Goal: Task Accomplishment & Management: Manage account settings

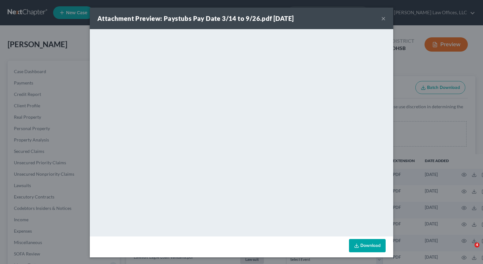
select select "7"
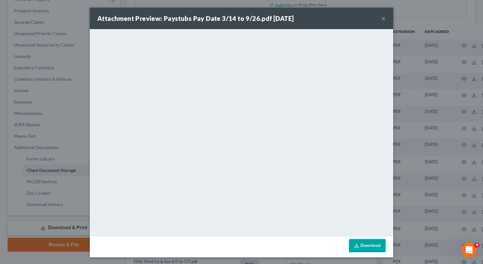
scroll to position [129, 0]
click at [381, 18] on button "×" at bounding box center [383, 19] width 4 height 8
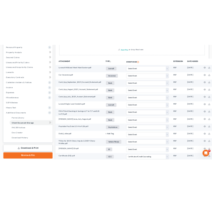
scroll to position [0, 0]
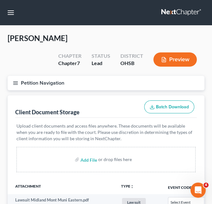
select select "7"
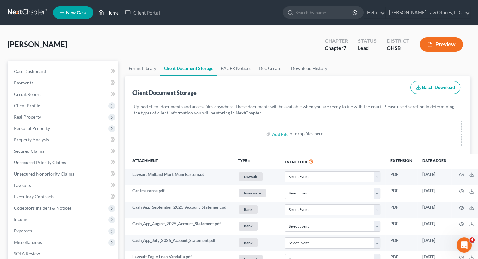
click at [113, 11] on link "Home" at bounding box center [108, 12] width 27 height 11
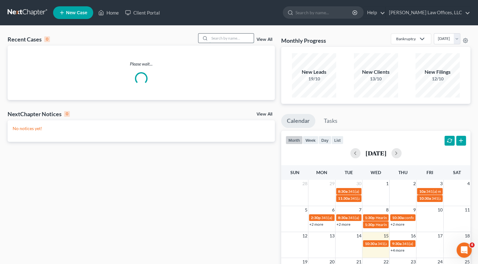
click at [242, 39] on input "search" at bounding box center [232, 38] width 44 height 9
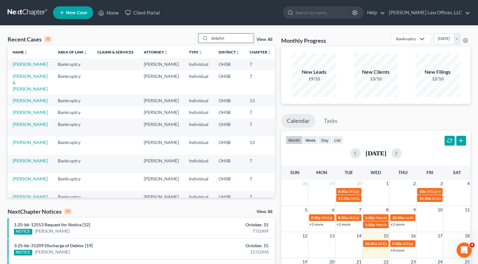
type input "dolphin"
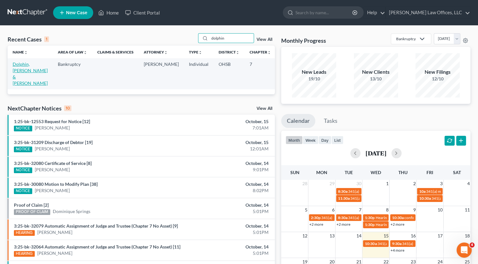
click at [18, 64] on link "Dolphin, [PERSON_NAME] & [PERSON_NAME]" at bounding box center [30, 73] width 35 height 24
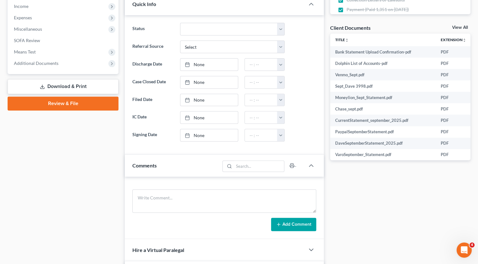
scroll to position [221, 0]
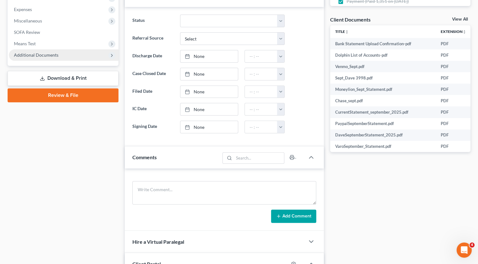
click at [49, 56] on span "Additional Documents" at bounding box center [36, 54] width 45 height 5
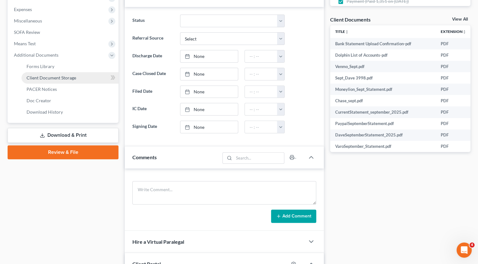
click at [51, 79] on span "Client Document Storage" at bounding box center [52, 77] width 50 height 5
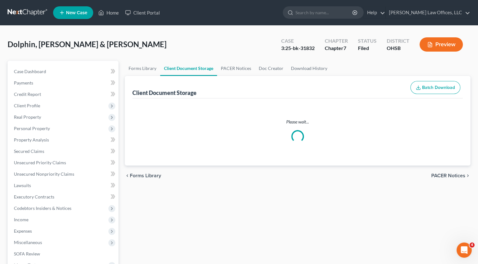
select select "7"
select select "52"
select select "7"
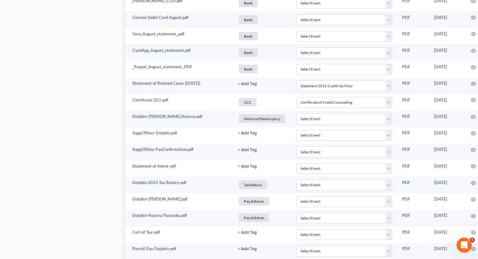
scroll to position [1903, 0]
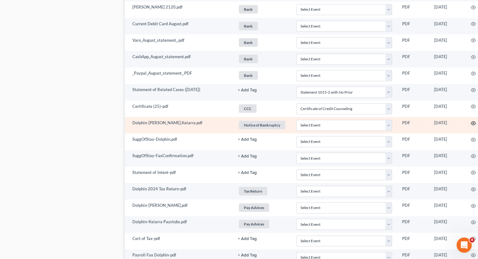
click at [474, 123] on circle "button" at bounding box center [473, 123] width 1 height 1
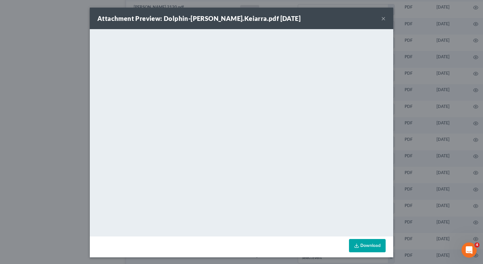
click at [382, 20] on button "×" at bounding box center [383, 19] width 4 height 8
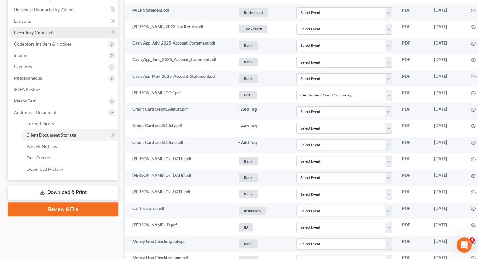
scroll to position [164, 0]
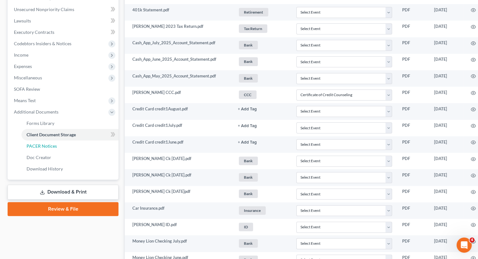
drag, startPoint x: 45, startPoint y: 144, endPoint x: 483, endPoint y: 46, distance: 448.5
click at [45, 144] on span "PACER Notices" at bounding box center [42, 145] width 30 height 5
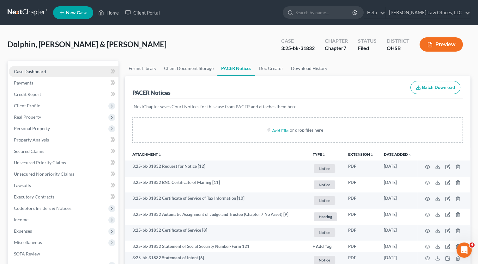
click at [38, 71] on span "Case Dashboard" at bounding box center [30, 71] width 32 height 5
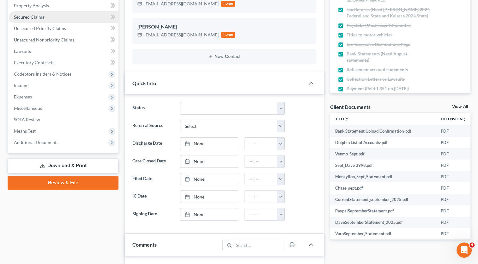
scroll to position [158, 0]
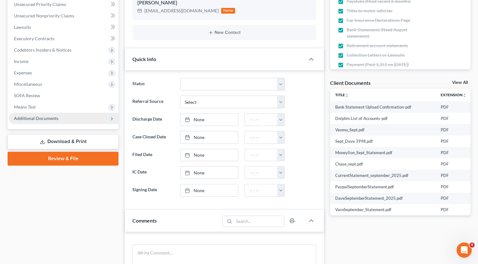
click at [38, 121] on span "Additional Documents" at bounding box center [64, 118] width 110 height 11
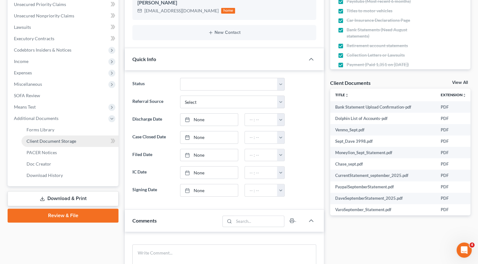
click at [42, 141] on span "Client Document Storage" at bounding box center [52, 140] width 50 height 5
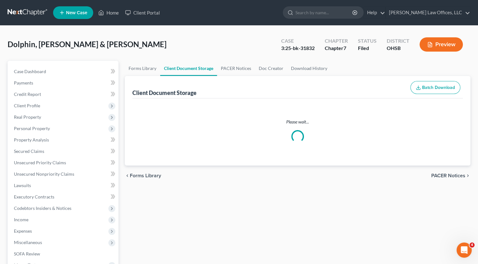
select select "7"
select select "52"
select select "7"
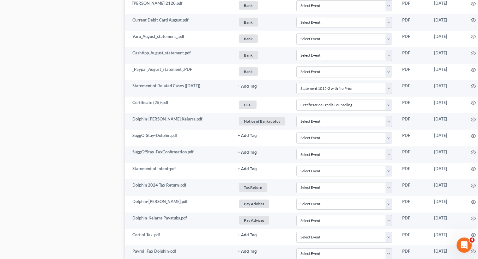
scroll to position [1902, 0]
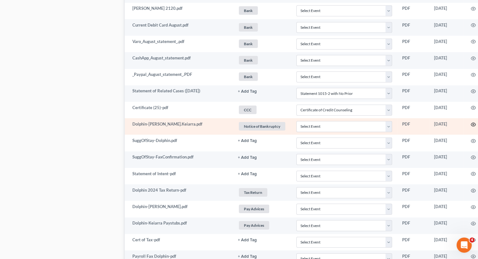
click at [475, 122] on icon "button" at bounding box center [473, 124] width 5 height 5
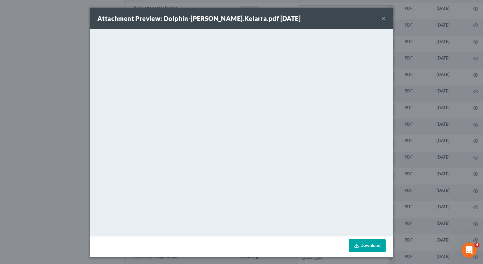
click at [381, 18] on button "×" at bounding box center [383, 19] width 4 height 8
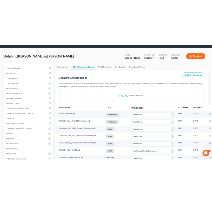
scroll to position [0, 0]
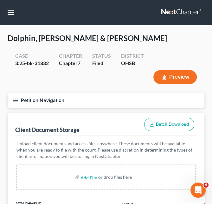
select select "7"
select select "52"
select select "7"
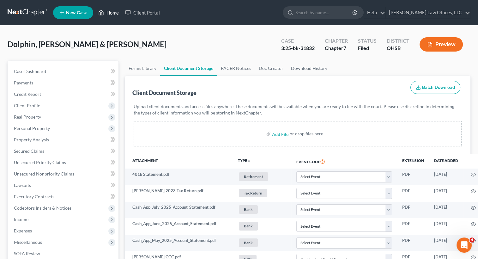
click at [113, 13] on link "Home" at bounding box center [108, 12] width 27 height 11
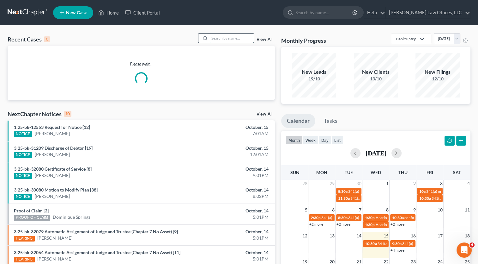
click at [221, 39] on input "search" at bounding box center [232, 38] width 44 height 9
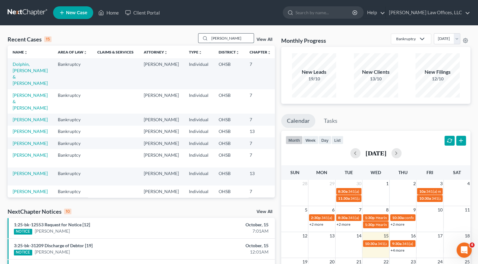
type input "[PERSON_NAME]"
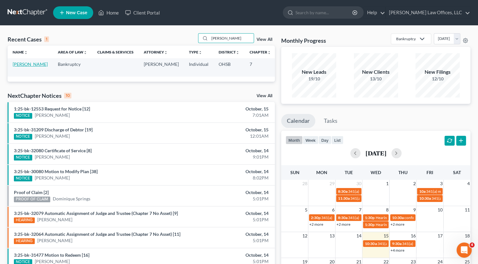
click at [17, 64] on link "[PERSON_NAME]" at bounding box center [30, 63] width 35 height 5
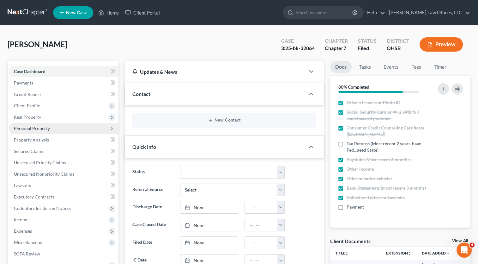
click at [29, 127] on span "Personal Property" at bounding box center [32, 128] width 36 height 5
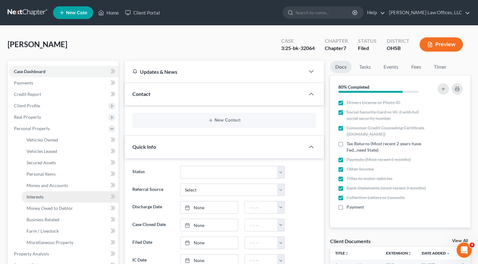
click at [37, 195] on span "Interests" at bounding box center [35, 196] width 17 height 5
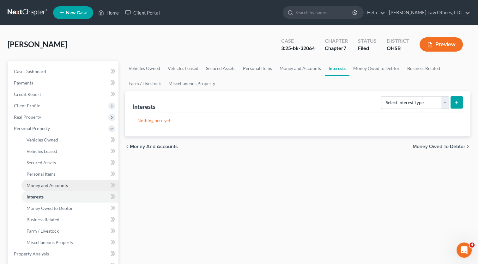
click at [38, 185] on span "Money and Accounts" at bounding box center [47, 184] width 41 height 5
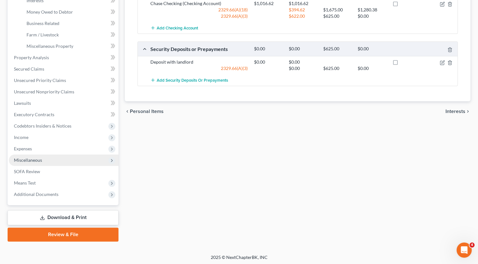
scroll to position [197, 0]
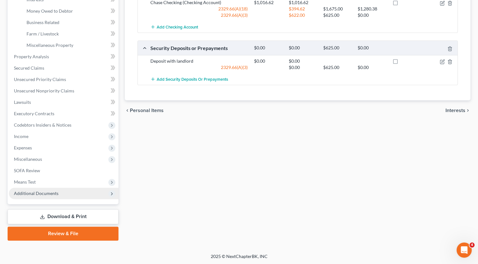
click at [36, 195] on span "Additional Documents" at bounding box center [64, 192] width 110 height 11
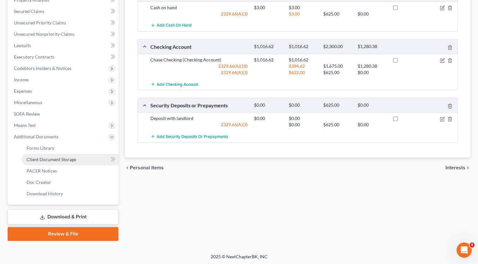
click at [56, 159] on span "Client Document Storage" at bounding box center [52, 159] width 50 height 5
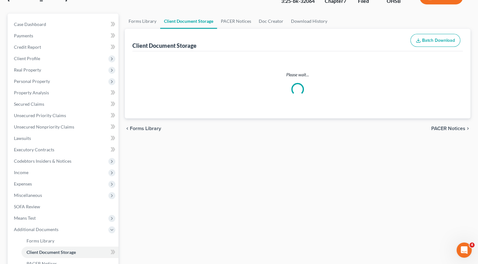
scroll to position [3, 0]
select select "7"
select select "52"
select select "37"
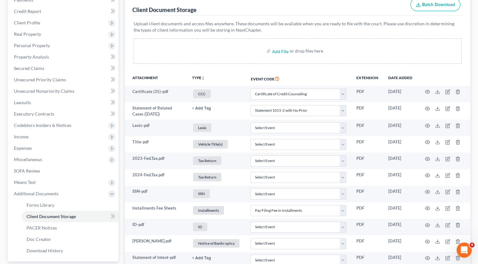
scroll to position [140, 0]
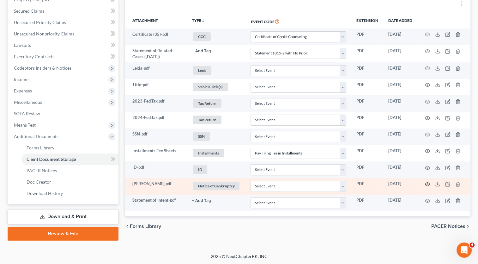
click at [428, 181] on icon "button" at bounding box center [427, 183] width 5 height 5
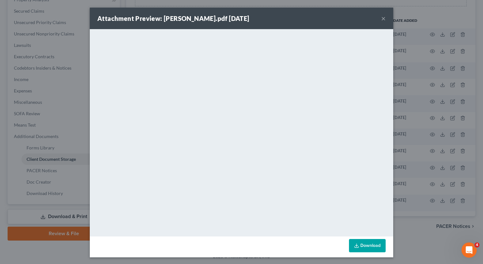
click at [382, 19] on button "×" at bounding box center [383, 19] width 4 height 8
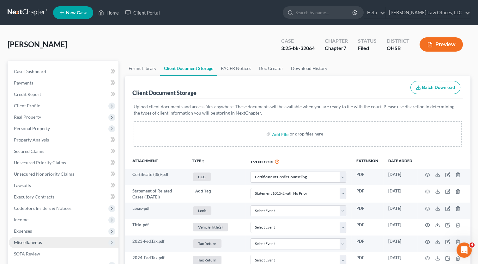
scroll to position [0, 0]
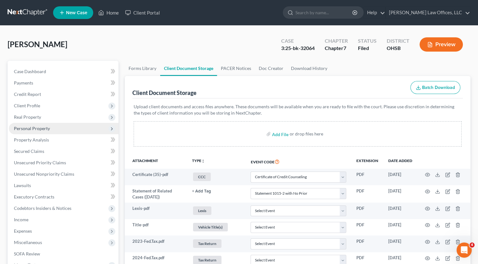
click at [32, 126] on span "Personal Property" at bounding box center [32, 128] width 36 height 5
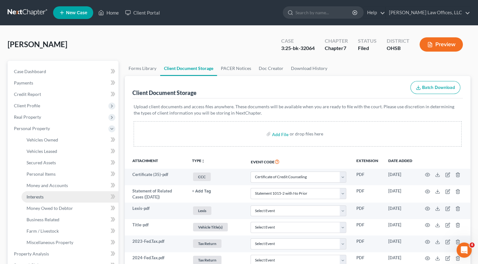
click at [40, 194] on span "Interests" at bounding box center [35, 196] width 17 height 5
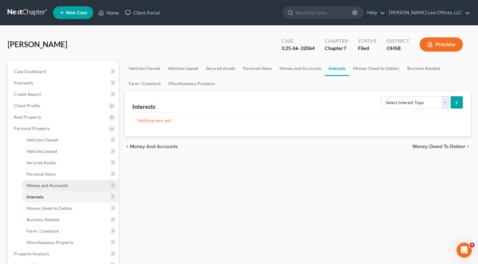
click at [41, 186] on span "Money and Accounts" at bounding box center [47, 184] width 41 height 5
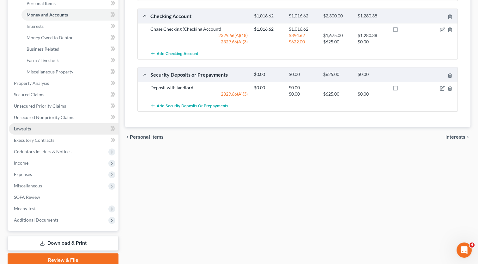
scroll to position [39, 0]
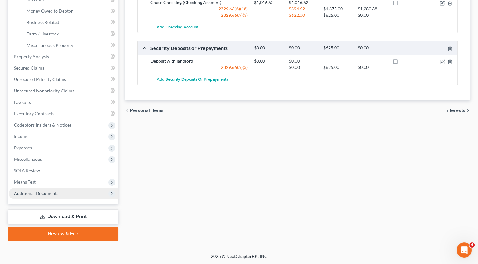
click at [46, 191] on span "Additional Documents" at bounding box center [36, 192] width 45 height 5
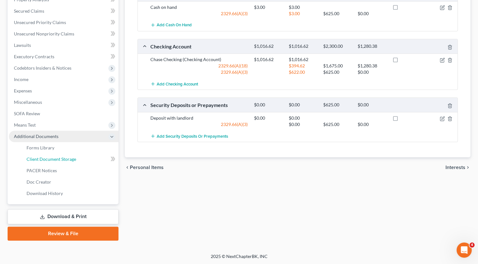
click at [51, 159] on span "Client Document Storage" at bounding box center [52, 158] width 50 height 5
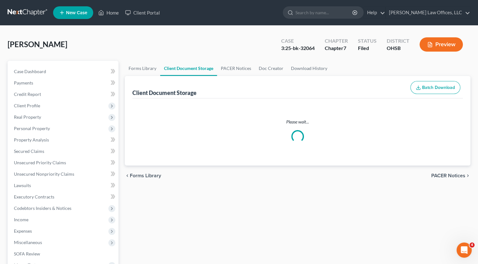
select select "7"
select select "52"
select select "37"
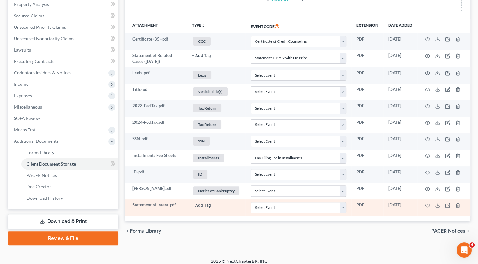
scroll to position [140, 0]
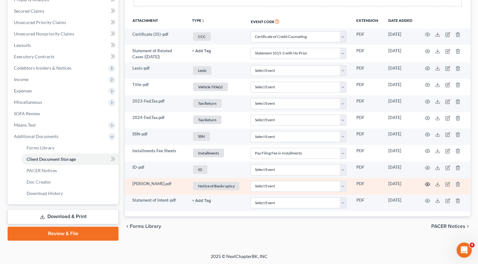
click at [427, 184] on icon "button" at bounding box center [427, 183] width 5 height 5
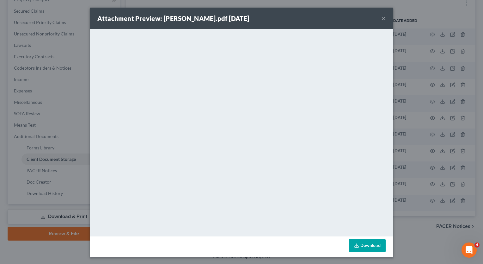
click at [378, 18] on div "Attachment Preview: [PERSON_NAME].pdf [DATE] ×" at bounding box center [242, 18] width 304 height 21
click at [381, 19] on button "×" at bounding box center [383, 19] width 4 height 8
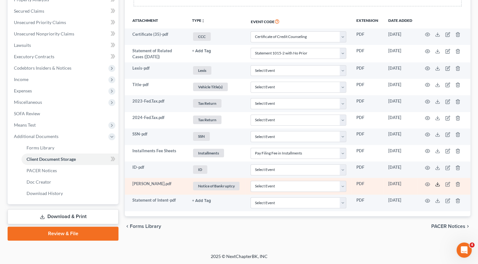
click at [438, 184] on polyline at bounding box center [438, 184] width 2 height 1
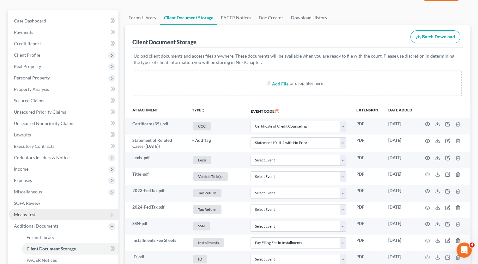
scroll to position [108, 0]
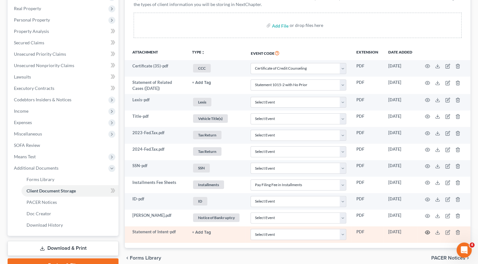
click at [429, 231] on icon "button" at bounding box center [427, 232] width 5 height 5
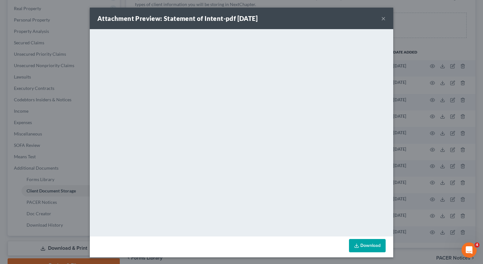
click at [382, 18] on button "×" at bounding box center [383, 19] width 4 height 8
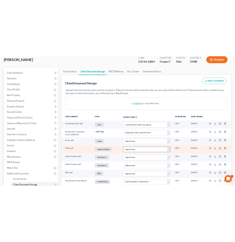
scroll to position [0, 0]
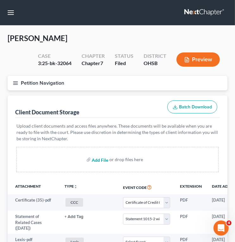
select select "7"
select select "52"
select select "37"
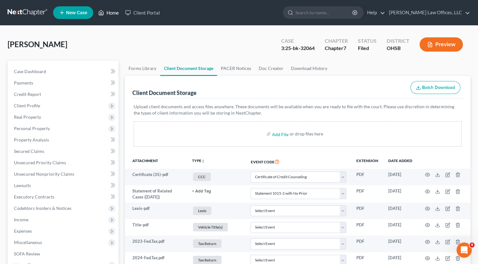
click at [111, 11] on link "Home" at bounding box center [108, 12] width 27 height 11
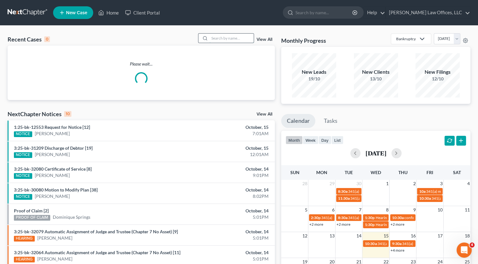
click at [231, 39] on input "search" at bounding box center [232, 38] width 44 height 9
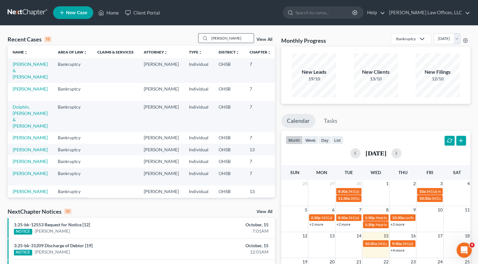
type input "[PERSON_NAME]"
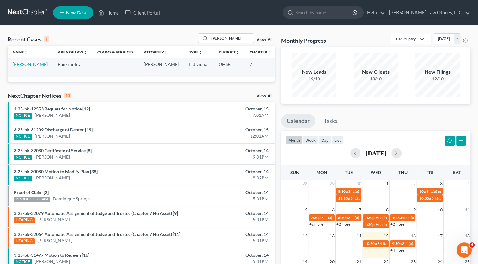
click at [16, 64] on link "[PERSON_NAME]" at bounding box center [30, 63] width 35 height 5
select select "4"
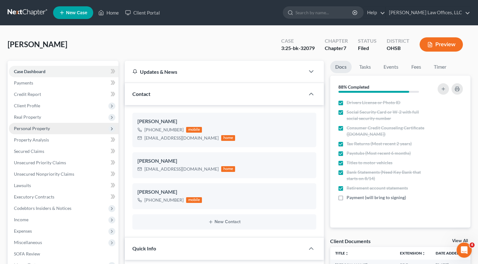
click at [42, 127] on span "Personal Property" at bounding box center [32, 128] width 36 height 5
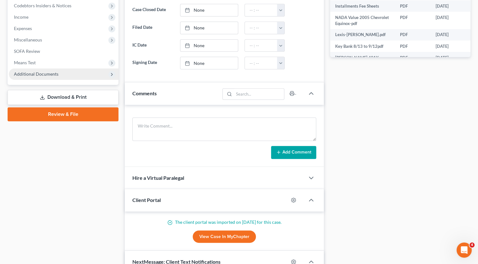
click at [47, 72] on span "Additional Documents" at bounding box center [36, 73] width 45 height 5
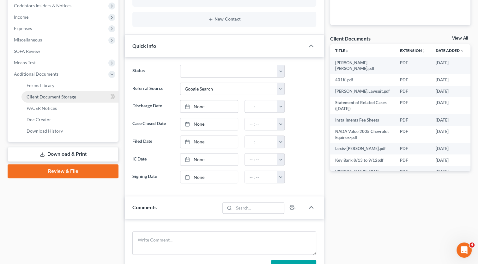
click at [49, 97] on span "Client Document Storage" at bounding box center [52, 96] width 50 height 5
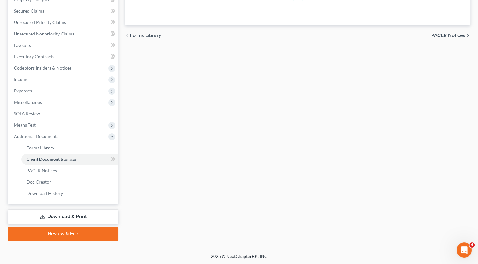
scroll to position [127, 0]
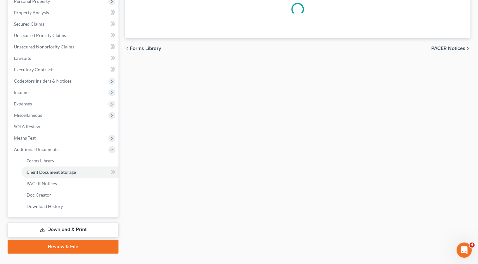
select select "7"
select select "37"
select select "52"
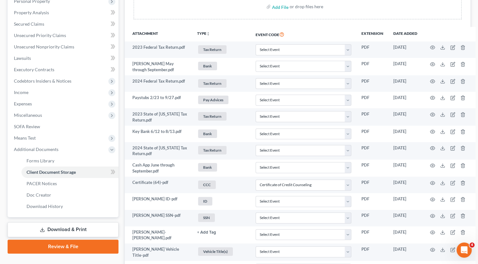
scroll to position [0, 0]
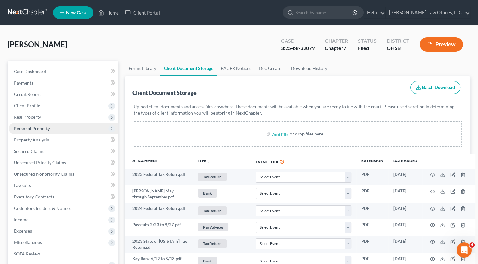
click at [30, 126] on span "Personal Property" at bounding box center [32, 128] width 36 height 5
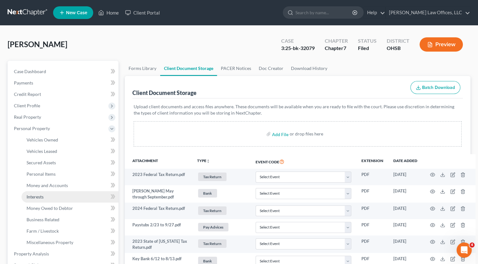
click at [30, 195] on span "Interests" at bounding box center [35, 196] width 17 height 5
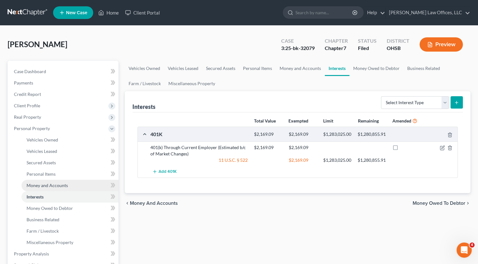
click at [44, 187] on span "Money and Accounts" at bounding box center [47, 184] width 41 height 5
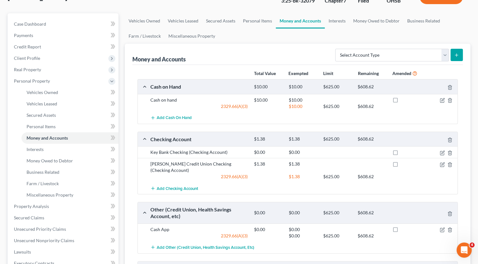
scroll to position [95, 0]
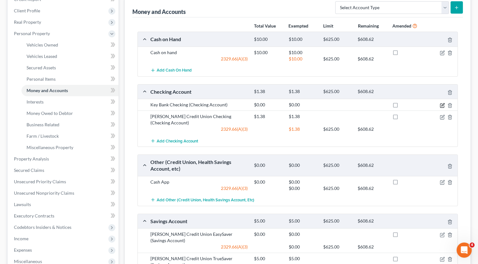
click at [443, 105] on icon "button" at bounding box center [443, 104] width 3 height 3
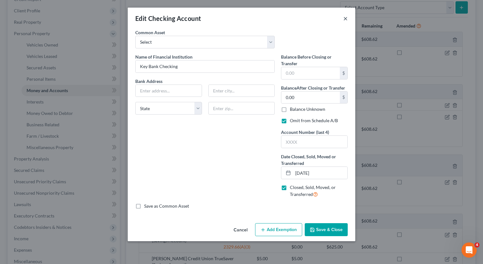
click at [345, 18] on button "×" at bounding box center [345, 19] width 4 height 8
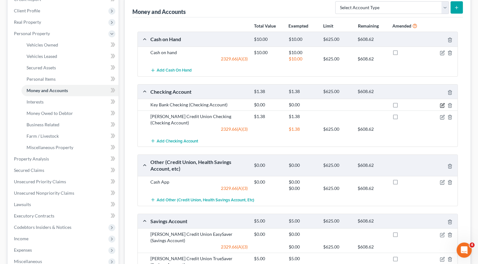
click at [443, 103] on icon "button" at bounding box center [442, 105] width 5 height 5
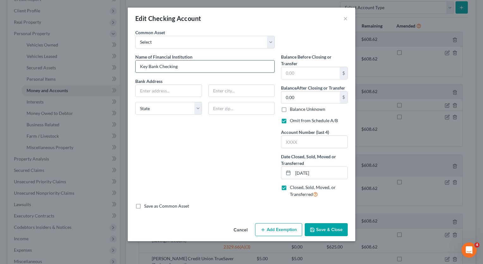
click at [184, 64] on input "Key Bank Checking" at bounding box center [205, 66] width 139 height 12
type input "Key Bank Checking (Closed)"
click at [336, 228] on button "Save & Close" at bounding box center [326, 229] width 43 height 13
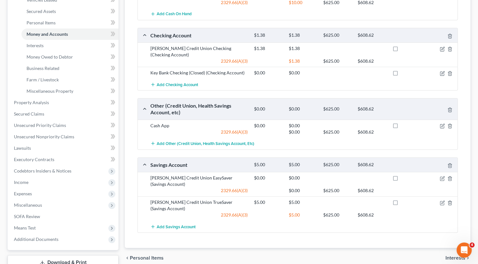
scroll to position [158, 0]
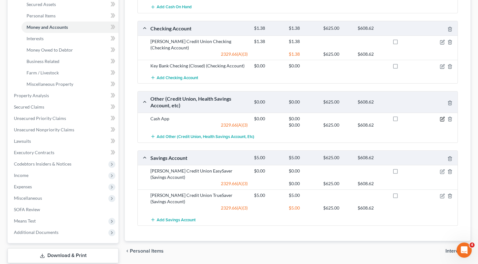
click at [443, 118] on icon "button" at bounding box center [442, 118] width 5 height 5
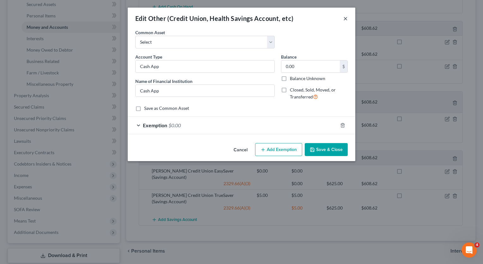
click at [346, 18] on button "×" at bounding box center [345, 19] width 4 height 8
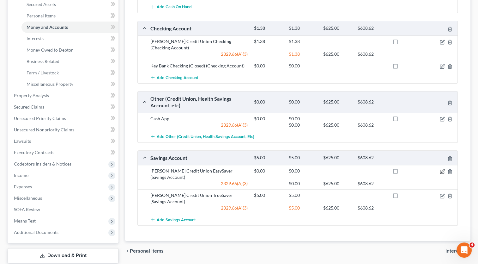
click at [442, 171] on icon "button" at bounding box center [442, 171] width 5 height 5
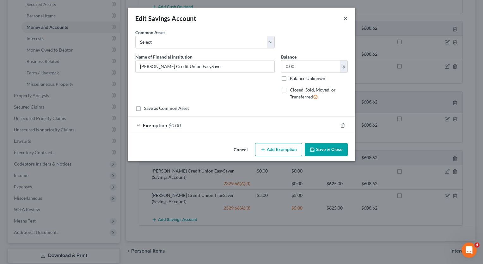
click at [343, 18] on button "×" at bounding box center [345, 19] width 4 height 8
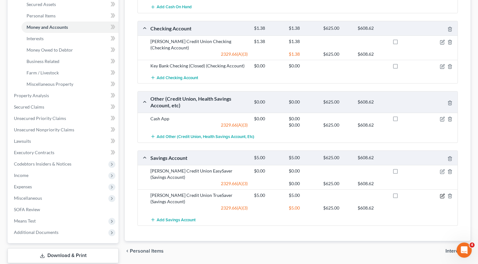
click at [443, 195] on icon "button" at bounding box center [442, 195] width 5 height 5
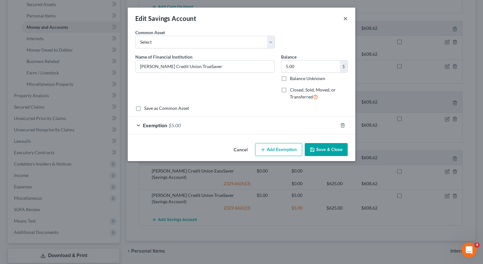
click at [345, 19] on button "×" at bounding box center [345, 19] width 4 height 8
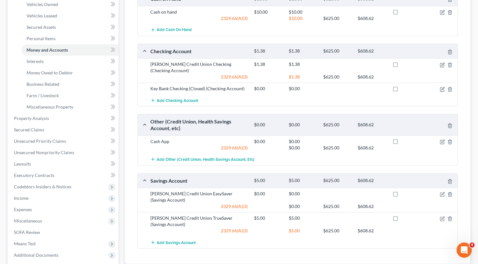
scroll to position [197, 0]
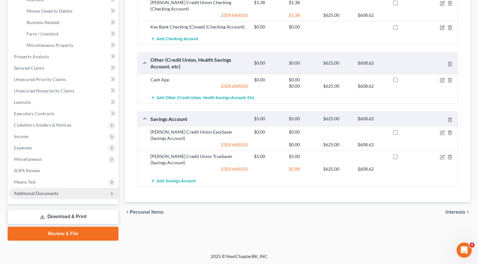
click at [39, 192] on span "Additional Documents" at bounding box center [36, 192] width 45 height 5
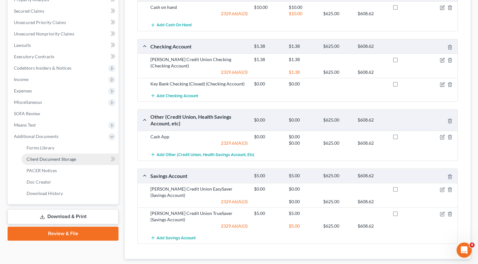
click at [53, 160] on span "Client Document Storage" at bounding box center [52, 158] width 50 height 5
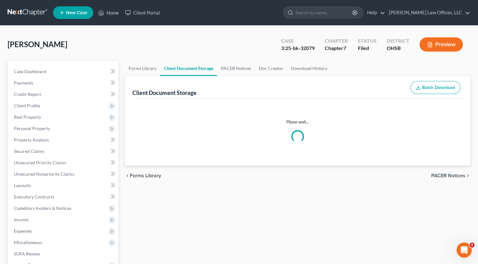
select select "7"
select select "37"
select select "52"
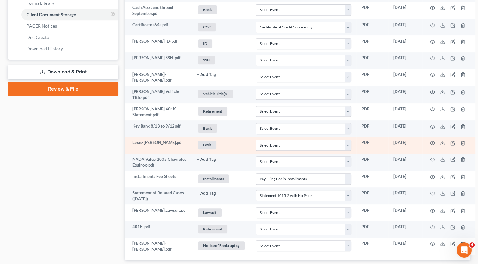
scroll to position [322, 0]
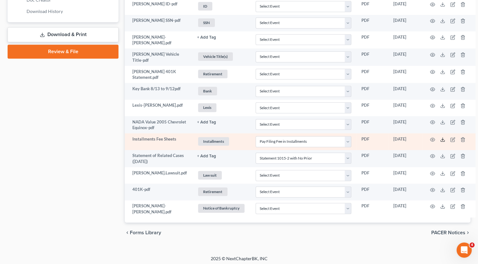
click at [440, 139] on icon at bounding box center [442, 139] width 5 height 5
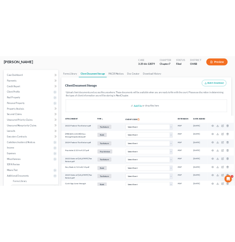
scroll to position [0, 0]
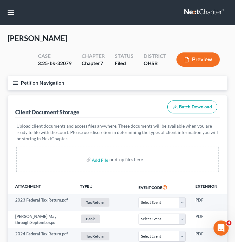
select select "7"
select select "37"
select select "52"
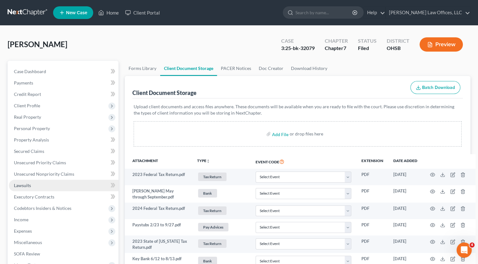
click at [30, 188] on link "Lawsuits" at bounding box center [64, 185] width 110 height 11
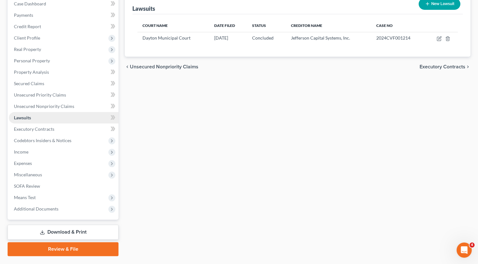
scroll to position [83, 0]
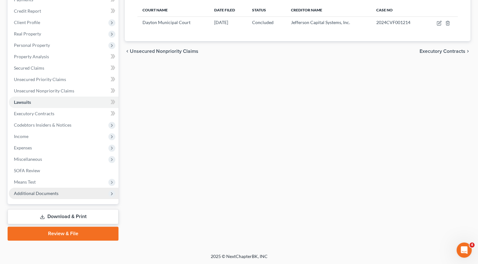
click at [31, 195] on span "Additional Documents" at bounding box center [36, 192] width 45 height 5
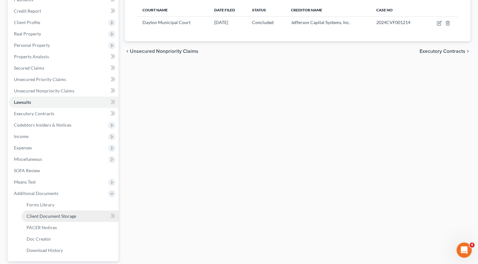
click at [39, 214] on span "Client Document Storage" at bounding box center [52, 215] width 50 height 5
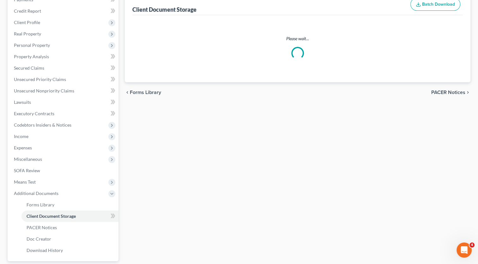
scroll to position [9, 0]
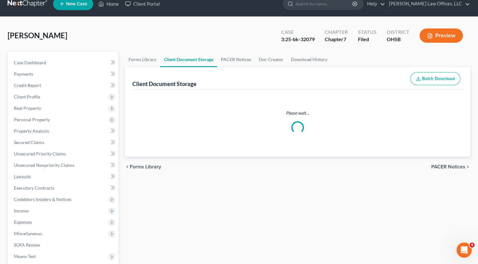
select select "7"
select select "37"
select select "52"
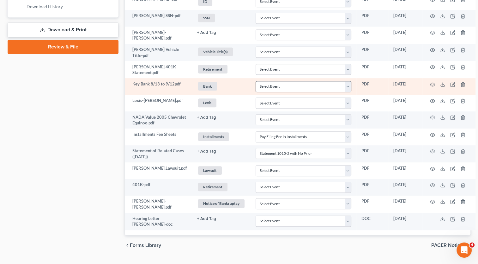
scroll to position [338, 0]
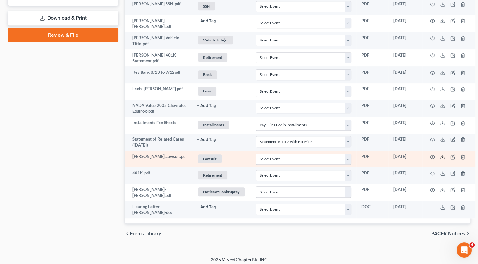
click at [440, 156] on icon at bounding box center [442, 156] width 5 height 5
